Goal: Download file/media

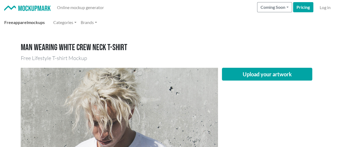
click at [31, 23] on link "Free apparel mockups" at bounding box center [24, 22] width 45 height 11
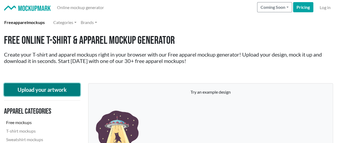
click at [30, 91] on button "Upload your artwork" at bounding box center [42, 89] width 76 height 13
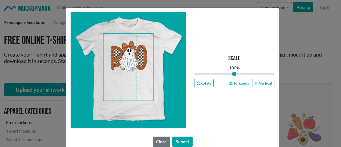
click at [133, 63] on span at bounding box center [128, 67] width 50 height 67
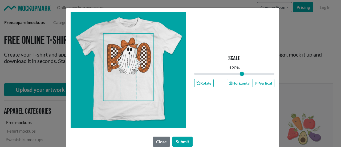
drag, startPoint x: 234, startPoint y: 73, endPoint x: 240, endPoint y: 73, distance: 6.4
type input "1.2"
click at [240, 73] on input "range" at bounding box center [234, 74] width 81 height 6
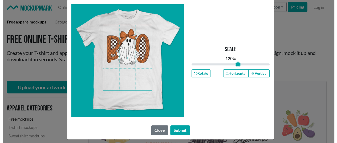
scroll to position [11, 0]
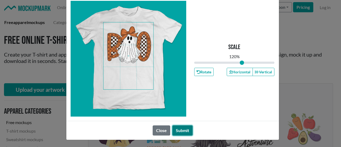
click at [178, 129] on button "Submit" at bounding box center [183, 130] width 20 height 10
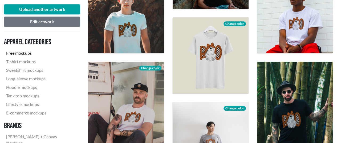
scroll to position [213, 0]
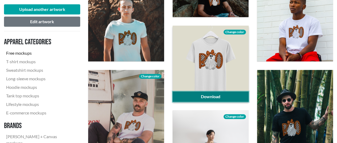
click at [218, 95] on link "Download" at bounding box center [211, 96] width 76 height 10
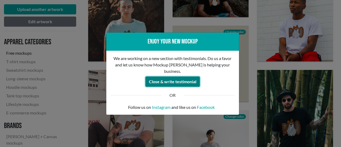
click at [188, 81] on button "Close & write testimonial" at bounding box center [173, 82] width 54 height 10
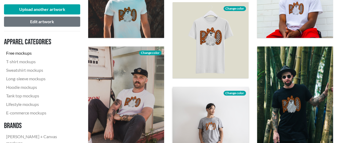
scroll to position [267, 0]
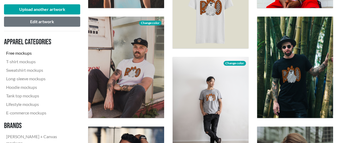
click at [79, 94] on nav "Apparel categories Free mockups T-shirt mockups Sweatshirt mockups Long-sleeve …" at bounding box center [42, 104] width 76 height 139
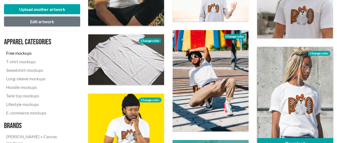
scroll to position [587, 0]
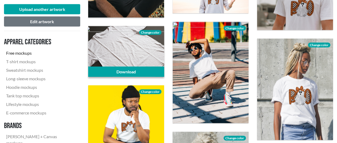
click at [153, 32] on span "Change color" at bounding box center [150, 32] width 22 height 5
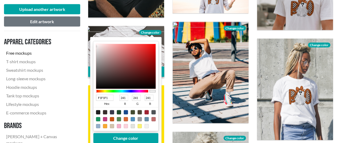
click at [119, 126] on div at bounding box center [119, 126] width 4 height 4
type input "F4B0C8"
type input "244"
type input "176"
type input "200"
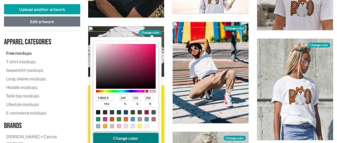
click at [139, 137] on button "Change color" at bounding box center [125, 138] width 65 height 10
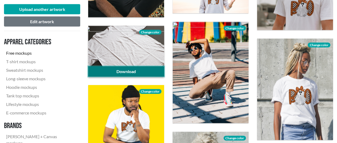
click at [139, 70] on link "Download" at bounding box center [126, 71] width 76 height 10
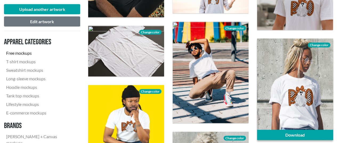
click at [324, 43] on span "Change color" at bounding box center [319, 45] width 22 height 5
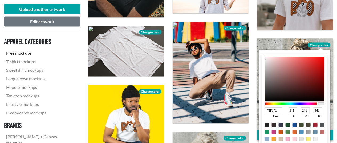
click at [281, 139] on div at bounding box center [281, 139] width 4 height 4
type input "D3C4AD"
type input "211"
type input "196"
type input "173"
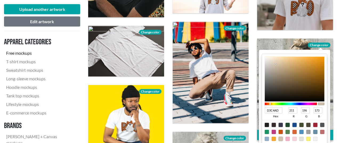
type input "A5A09A"
type input "165"
type input "160"
type input "154"
click at [269, 72] on div at bounding box center [295, 79] width 60 height 45
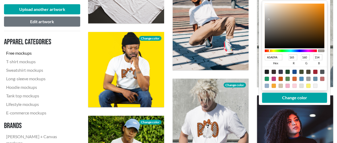
scroll to position [640, 0]
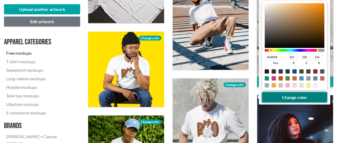
click at [300, 98] on button "Change color" at bounding box center [294, 97] width 65 height 10
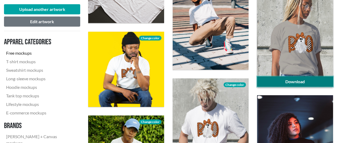
click at [306, 81] on link "Download" at bounding box center [295, 82] width 76 height 10
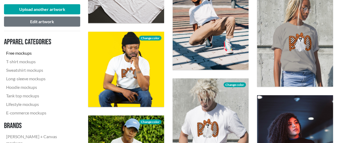
click at [80, 76] on nav "Apparel categories Free mockups T-shirt mockups Sweatshirt mockups Long-sleeve …" at bounding box center [42, 104] width 76 height 139
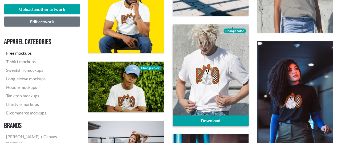
scroll to position [720, 0]
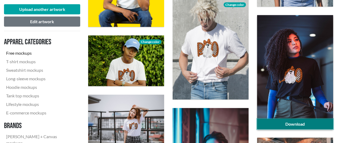
click at [294, 125] on link "Download" at bounding box center [295, 124] width 76 height 10
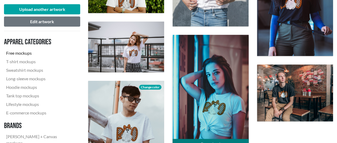
scroll to position [827, 0]
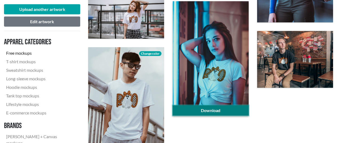
click at [229, 108] on link "Download" at bounding box center [211, 110] width 76 height 10
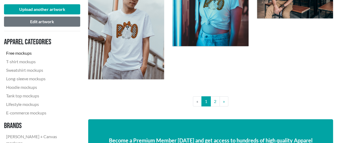
scroll to position [933, 0]
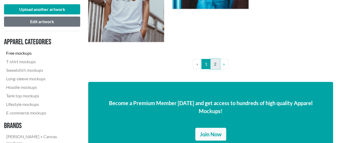
click at [216, 65] on link "2" at bounding box center [215, 64] width 9 height 10
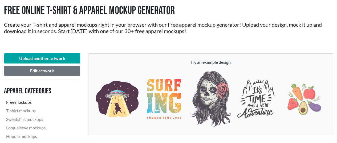
scroll to position [107, 0]
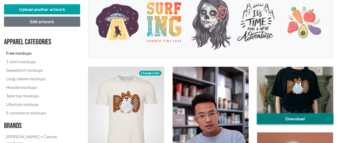
click at [274, 117] on link "Download" at bounding box center [295, 119] width 76 height 10
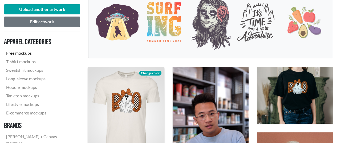
click at [157, 74] on span "Change color" at bounding box center [150, 73] width 22 height 5
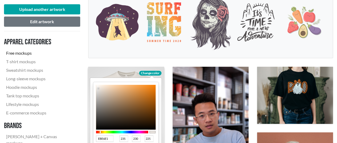
type input "9E5811"
type input "158"
type input "88"
type input "17"
click at [149, 102] on div at bounding box center [126, 107] width 60 height 45
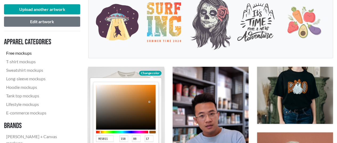
type input "9E5810"
type input "16"
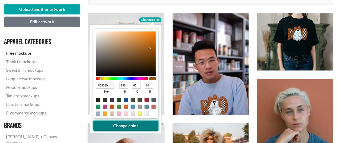
click at [138, 124] on button "Change color" at bounding box center [125, 126] width 65 height 10
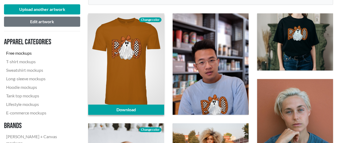
click at [151, 20] on span "Change color" at bounding box center [150, 19] width 22 height 5
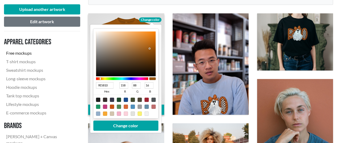
type input "866645"
type input "134"
type input "102"
type input "69"
click at [125, 52] on div at bounding box center [126, 53] width 60 height 45
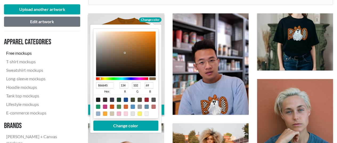
type input "876746"
type input "135"
type input "103"
type input "70"
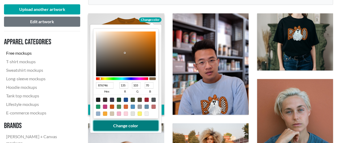
click at [144, 125] on button "Change color" at bounding box center [125, 126] width 65 height 10
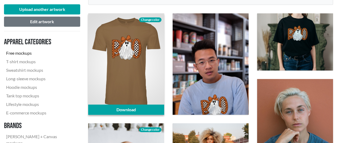
click at [151, 19] on span "Change color" at bounding box center [150, 19] width 22 height 5
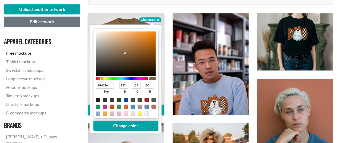
type input "927A61"
type input "146"
type input "122"
type input "97"
click at [116, 50] on div at bounding box center [126, 53] width 60 height 45
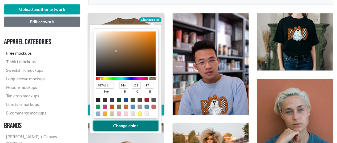
click at [135, 127] on button "Change color" at bounding box center [125, 126] width 65 height 10
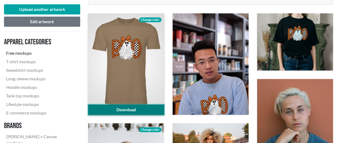
click at [137, 108] on link "Download" at bounding box center [126, 110] width 76 height 10
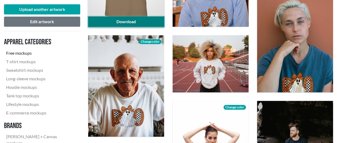
scroll to position [267, 0]
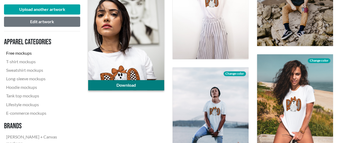
scroll to position [373, 0]
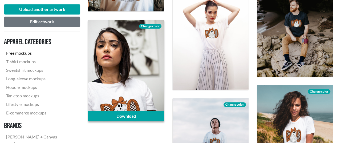
click at [154, 25] on span "Change color" at bounding box center [150, 26] width 22 height 5
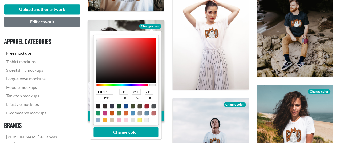
click at [105, 85] on div at bounding box center [122, 85] width 52 height 3
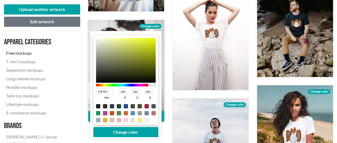
type input "EBEFAF"
type input "235"
type input "239"
type input "175"
click at [112, 40] on div at bounding box center [126, 60] width 60 height 45
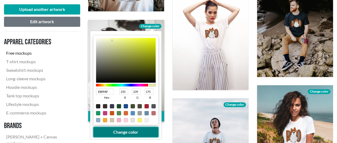
click at [143, 130] on button "Change color" at bounding box center [125, 132] width 65 height 10
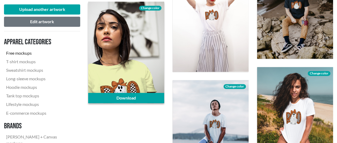
scroll to position [400, 0]
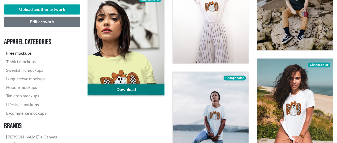
click at [147, 91] on link "Download" at bounding box center [126, 89] width 76 height 10
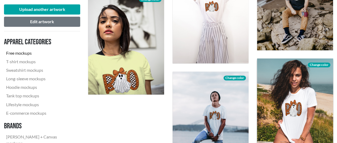
click at [325, 64] on span "Change color" at bounding box center [319, 64] width 22 height 5
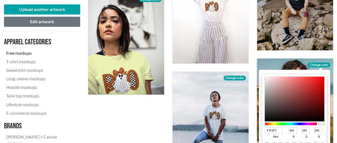
click at [306, 123] on div at bounding box center [291, 123] width 52 height 3
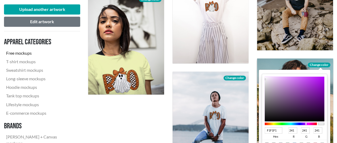
type input "DA93F5"
type input "218"
type input "147"
type input "245"
click at [289, 78] on div at bounding box center [295, 99] width 60 height 45
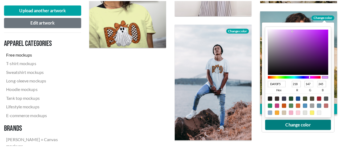
scroll to position [453, 0]
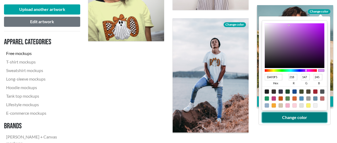
click at [292, 115] on button "Change color" at bounding box center [294, 117] width 65 height 10
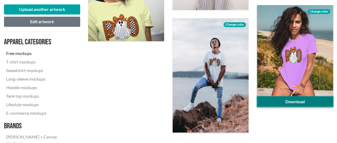
click at [308, 98] on link "Download" at bounding box center [295, 101] width 76 height 10
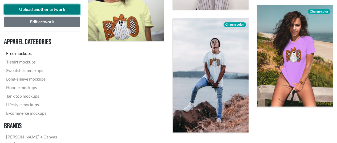
click at [61, 8] on button "Upload another artwork" at bounding box center [42, 9] width 76 height 10
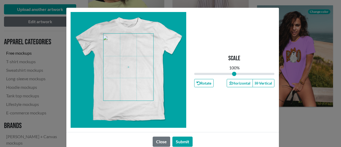
click at [131, 60] on span at bounding box center [128, 67] width 50 height 67
click at [207, 104] on div "Scale 100 % Rotate Horizontal Vertical" at bounding box center [234, 70] width 81 height 116
drag, startPoint x: 235, startPoint y: 75, endPoint x: 237, endPoint y: 74, distance: 2.9
type input "1.13"
click at [237, 74] on input "range" at bounding box center [234, 74] width 81 height 6
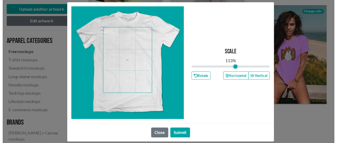
scroll to position [11, 0]
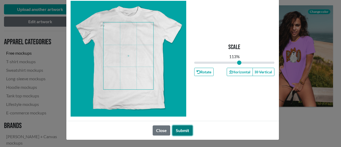
click at [182, 131] on button "Submit" at bounding box center [183, 130] width 20 height 10
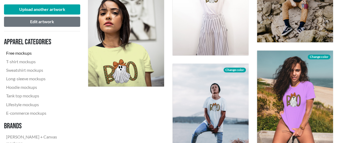
scroll to position [400, 0]
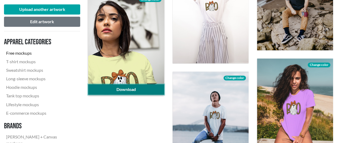
click at [135, 89] on link "Download" at bounding box center [126, 89] width 76 height 10
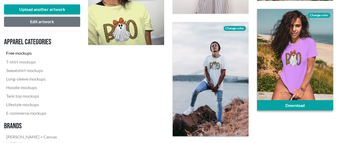
scroll to position [453, 0]
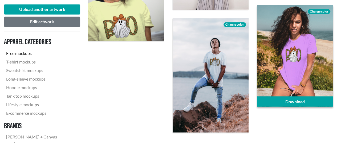
click at [317, 11] on span "Change color" at bounding box center [319, 11] width 22 height 5
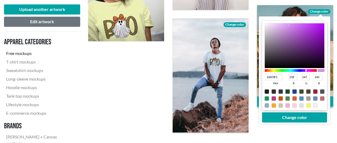
type input "8612B2"
type input "134"
type input "18"
type input "178"
click at [318, 37] on div at bounding box center [295, 45] width 60 height 45
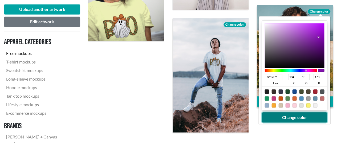
click at [316, 116] on button "Change color" at bounding box center [294, 117] width 65 height 10
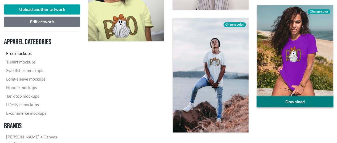
click at [307, 101] on link "Download" at bounding box center [295, 101] width 76 height 10
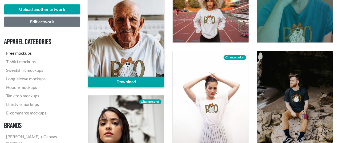
scroll to position [267, 0]
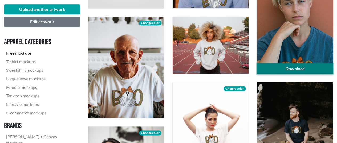
click at [295, 68] on link "Download" at bounding box center [295, 68] width 76 height 10
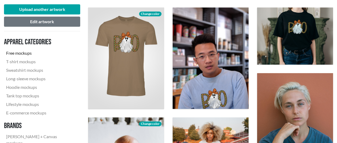
scroll to position [160, 0]
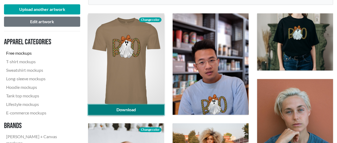
click at [151, 109] on link "Download" at bounding box center [126, 110] width 76 height 10
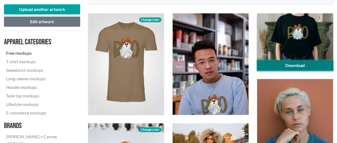
click at [322, 66] on link "Download" at bounding box center [295, 65] width 76 height 10
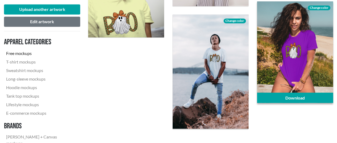
scroll to position [533, 0]
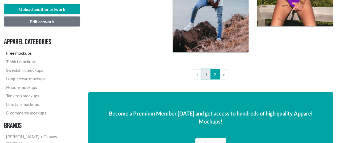
click at [206, 77] on link "1" at bounding box center [206, 74] width 9 height 10
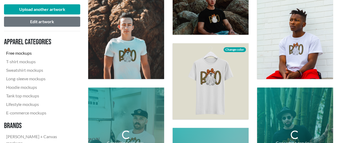
scroll to position [213, 0]
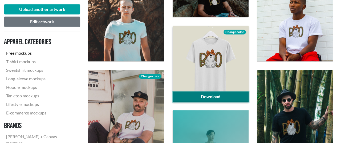
click at [219, 94] on link "Download" at bounding box center [211, 96] width 76 height 10
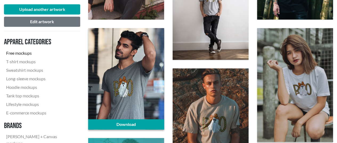
scroll to position [373, 0]
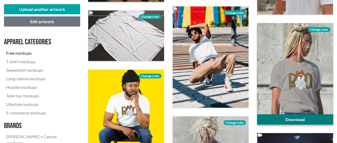
scroll to position [613, 0]
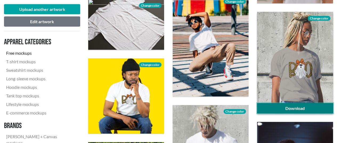
click at [315, 105] on link "Download" at bounding box center [295, 108] width 76 height 10
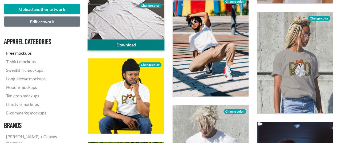
click at [132, 45] on link "Download" at bounding box center [126, 45] width 76 height 10
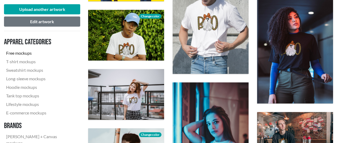
scroll to position [747, 0]
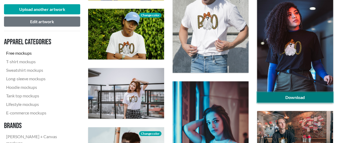
click at [295, 96] on link "Download" at bounding box center [295, 97] width 76 height 10
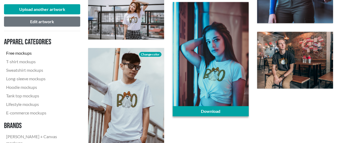
scroll to position [827, 0]
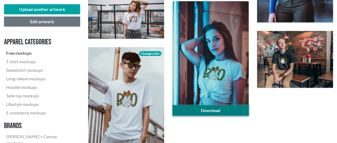
click at [198, 109] on link "Download" at bounding box center [211, 110] width 76 height 10
